Goal: Transaction & Acquisition: Purchase product/service

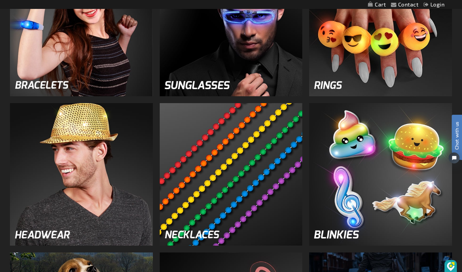
scroll to position [791, 0]
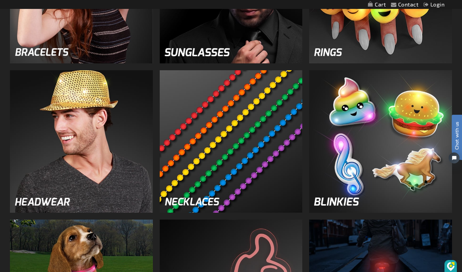
click at [253, 156] on img at bounding box center [231, 141] width 143 height 143
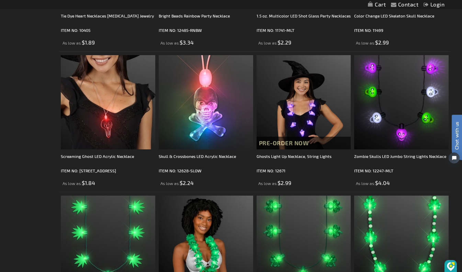
scroll to position [1496, 0]
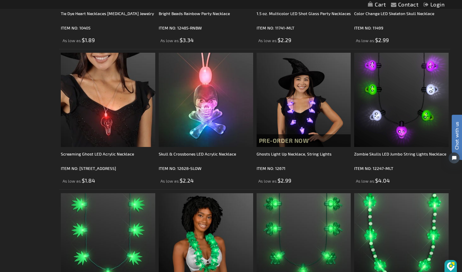
click at [397, 160] on div "Zombie Skulls LED Jumbo String Lights Necklace" at bounding box center [401, 158] width 94 height 14
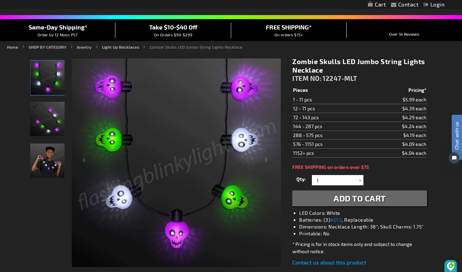
click at [47, 161] on img "Boy wearing Zombie Skulls String Lights Necklace" at bounding box center [47, 161] width 34 height 34
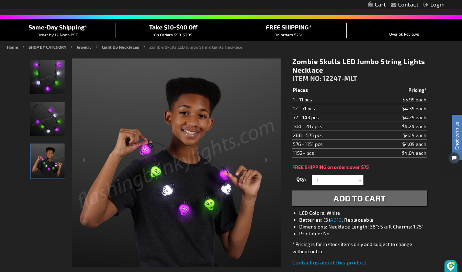
click at [48, 123] on img "Zombie Skulls String Lights Necklace" at bounding box center [47, 119] width 34 height 34
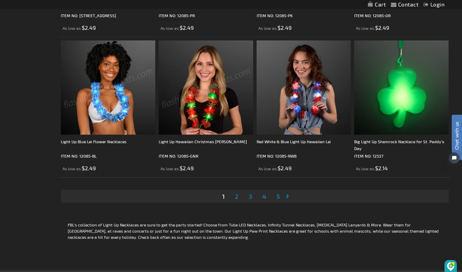
scroll to position [2071, 0]
click at [289, 201] on link "Page Next" at bounding box center [288, 196] width 7 height 10
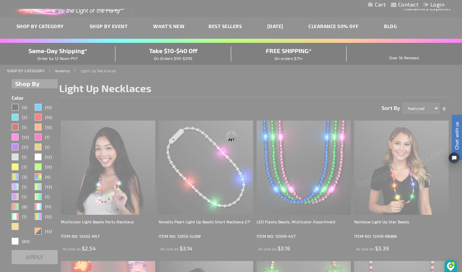
scroll to position [0, 0]
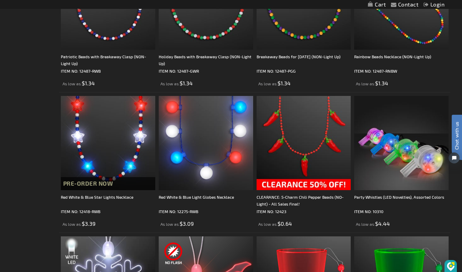
scroll to position [327, 0]
click at [196, 198] on div "Red White & Blue Light Globes Necklace" at bounding box center [206, 201] width 94 height 14
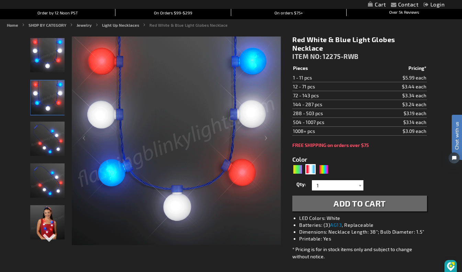
scroll to position [67, 0]
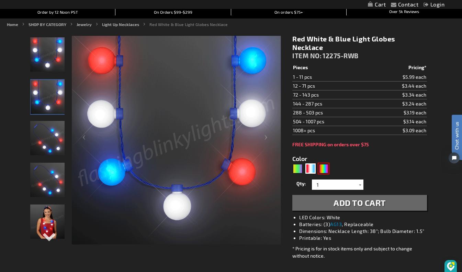
click at [326, 172] on div "Multicolor" at bounding box center [323, 169] width 10 height 10
type input "5659"
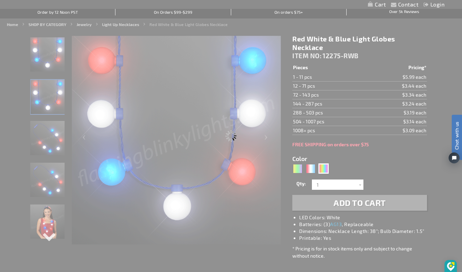
type input "12275-RNBW"
type input "Customize - Light Globes Rainbow Party Necklace - ITEM NO: 12275-RNBW"
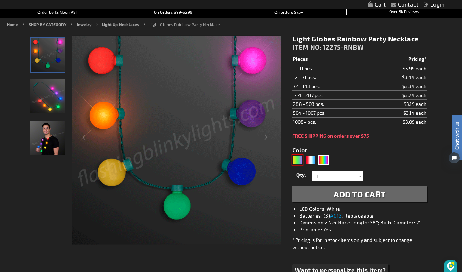
click at [300, 161] on div "PGG" at bounding box center [297, 160] width 10 height 10
type input "5638"
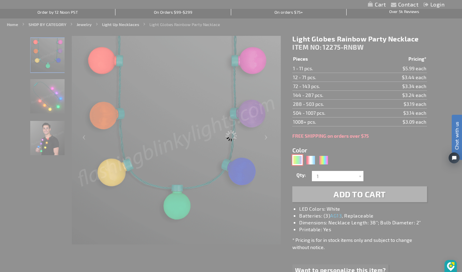
type input "12275-PGG"
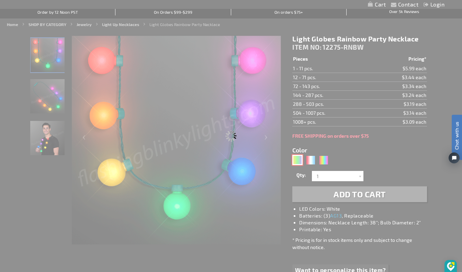
type input "Customize - [DATE] Light Globes Party Necklace - ITEM NO: 12275-PGG"
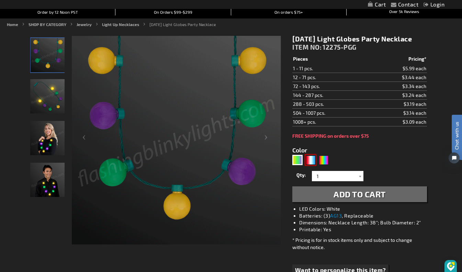
click at [313, 160] on div "RWB" at bounding box center [310, 160] width 10 height 10
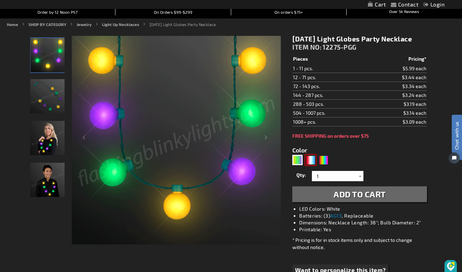
type input "5643"
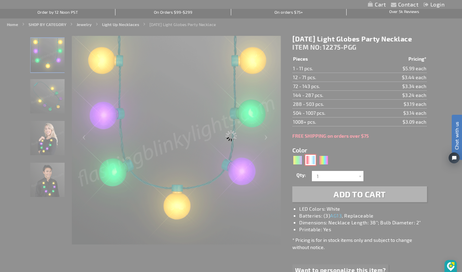
type input "12275-RWB"
type input "Customize - Red White &amp; Blue Light Globes Necklace - ITEM NO: 12275-RWB"
